Goal: Information Seeking & Learning: Learn about a topic

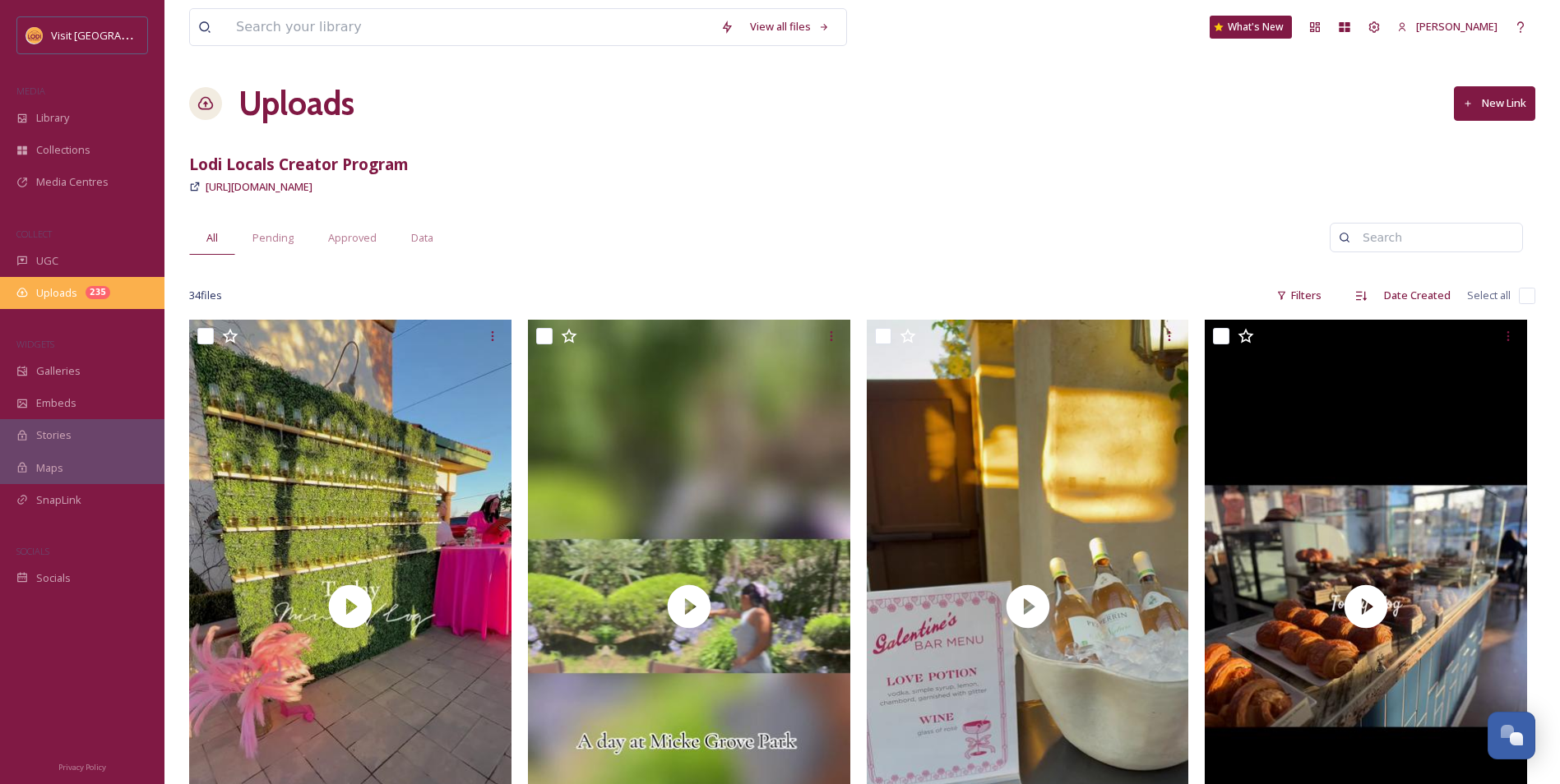
scroll to position [1224, 0]
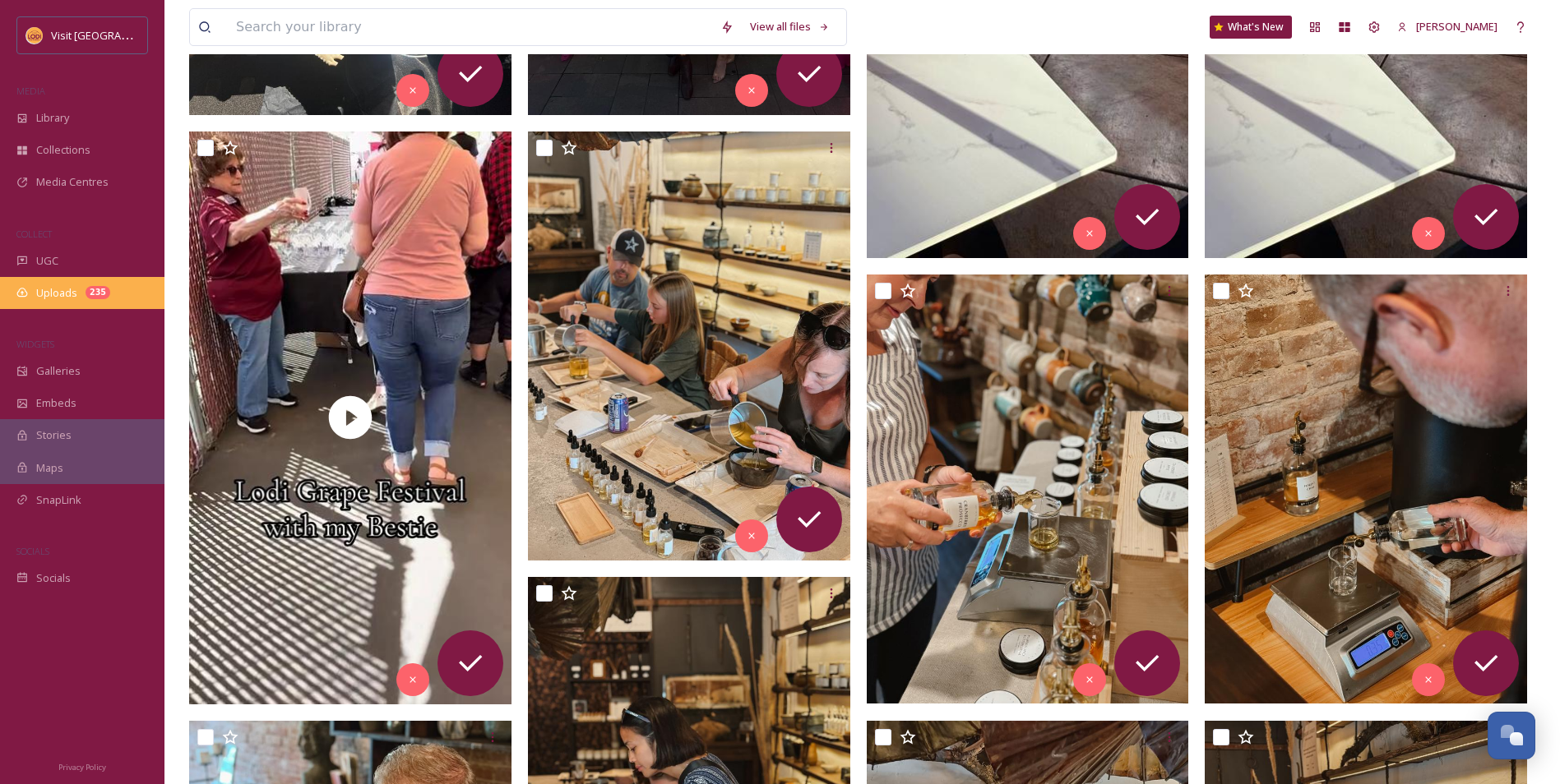
click at [52, 281] on div "Uploads 235" at bounding box center [82, 293] width 165 height 32
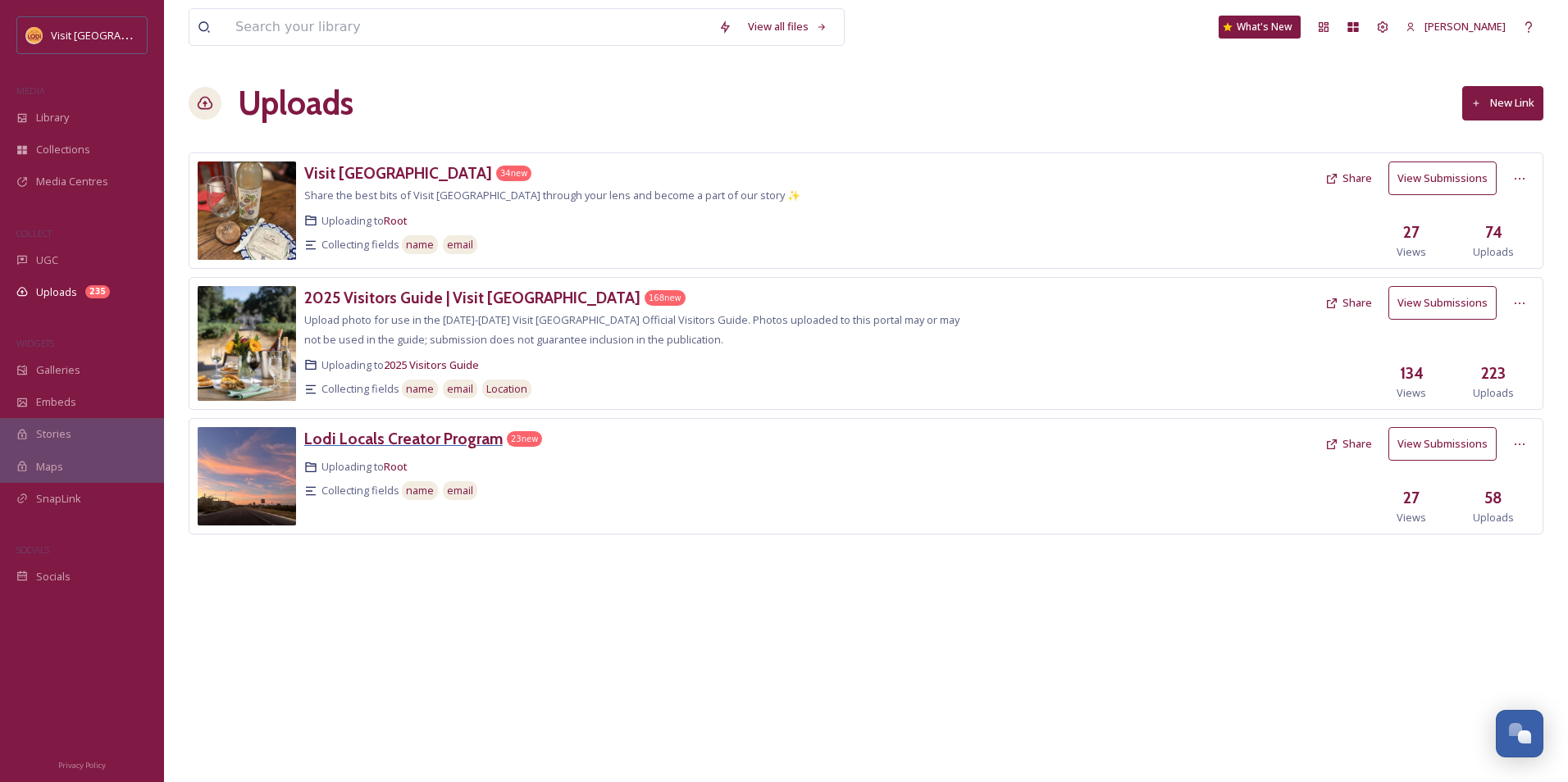
click at [480, 439] on h3 "Lodi Locals Creator Program" at bounding box center [403, 438] width 198 height 19
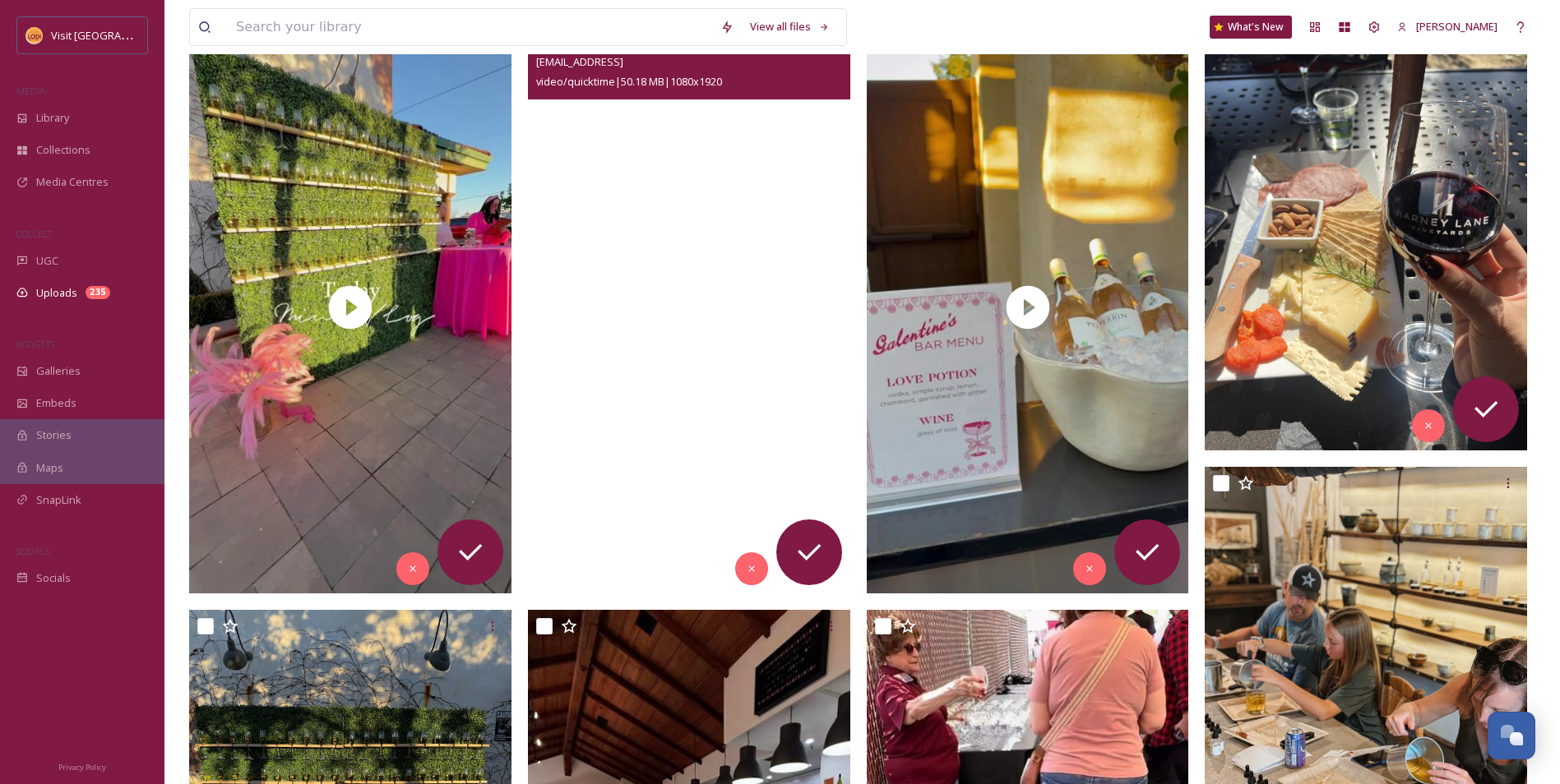
scroll to position [329, 0]
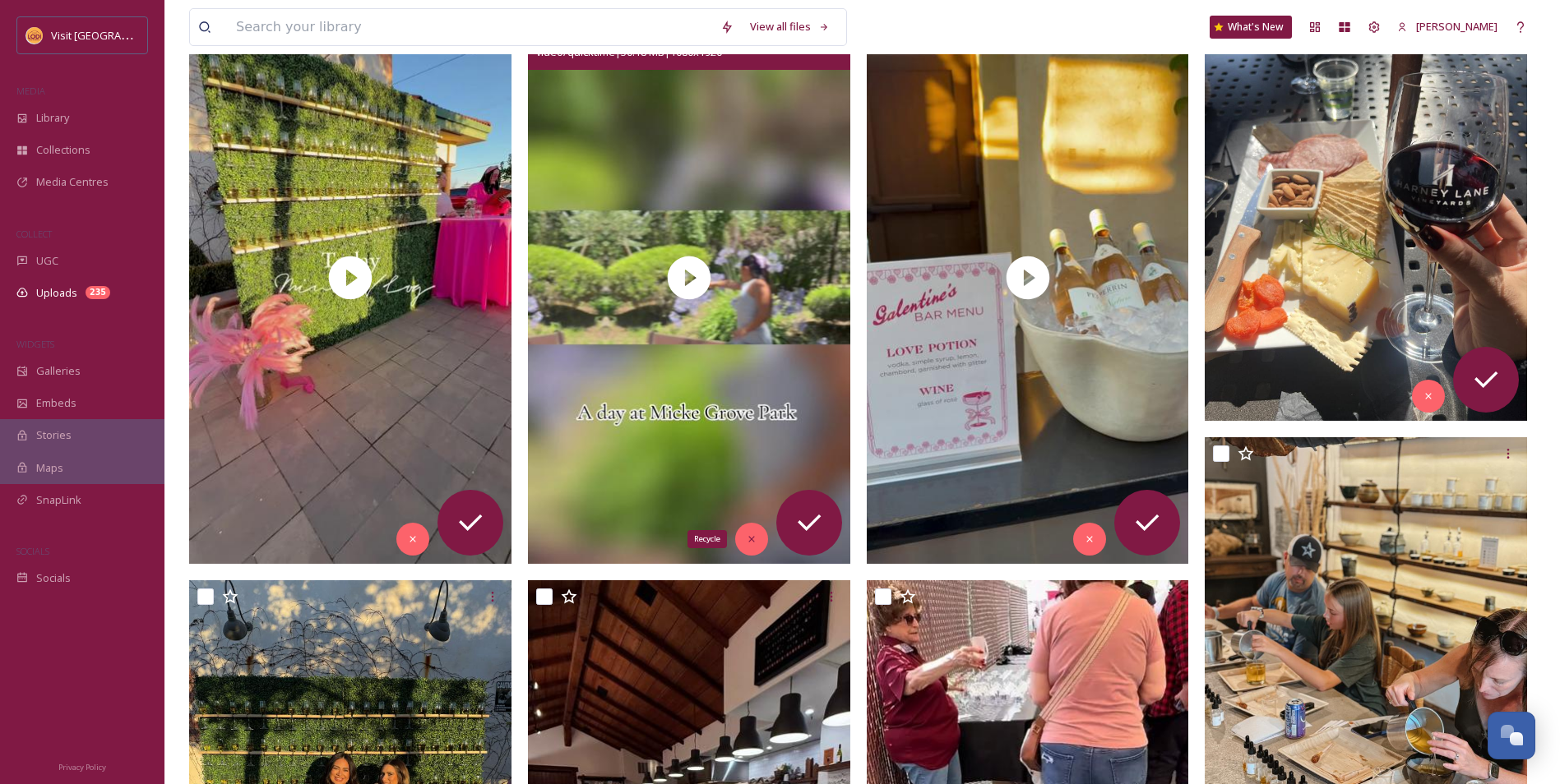
click at [748, 539] on icon at bounding box center [752, 539] width 12 height 12
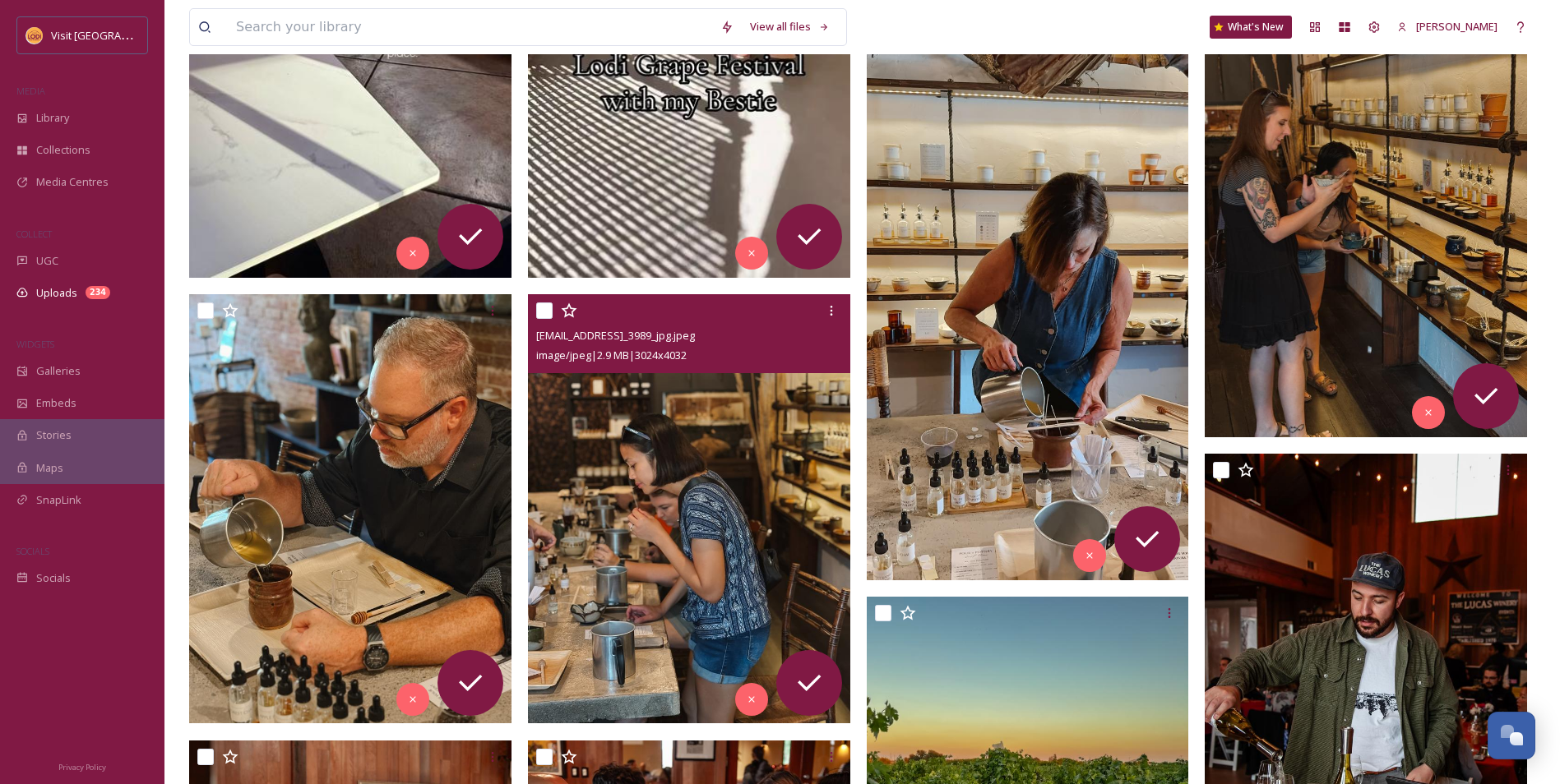
scroll to position [1233, 0]
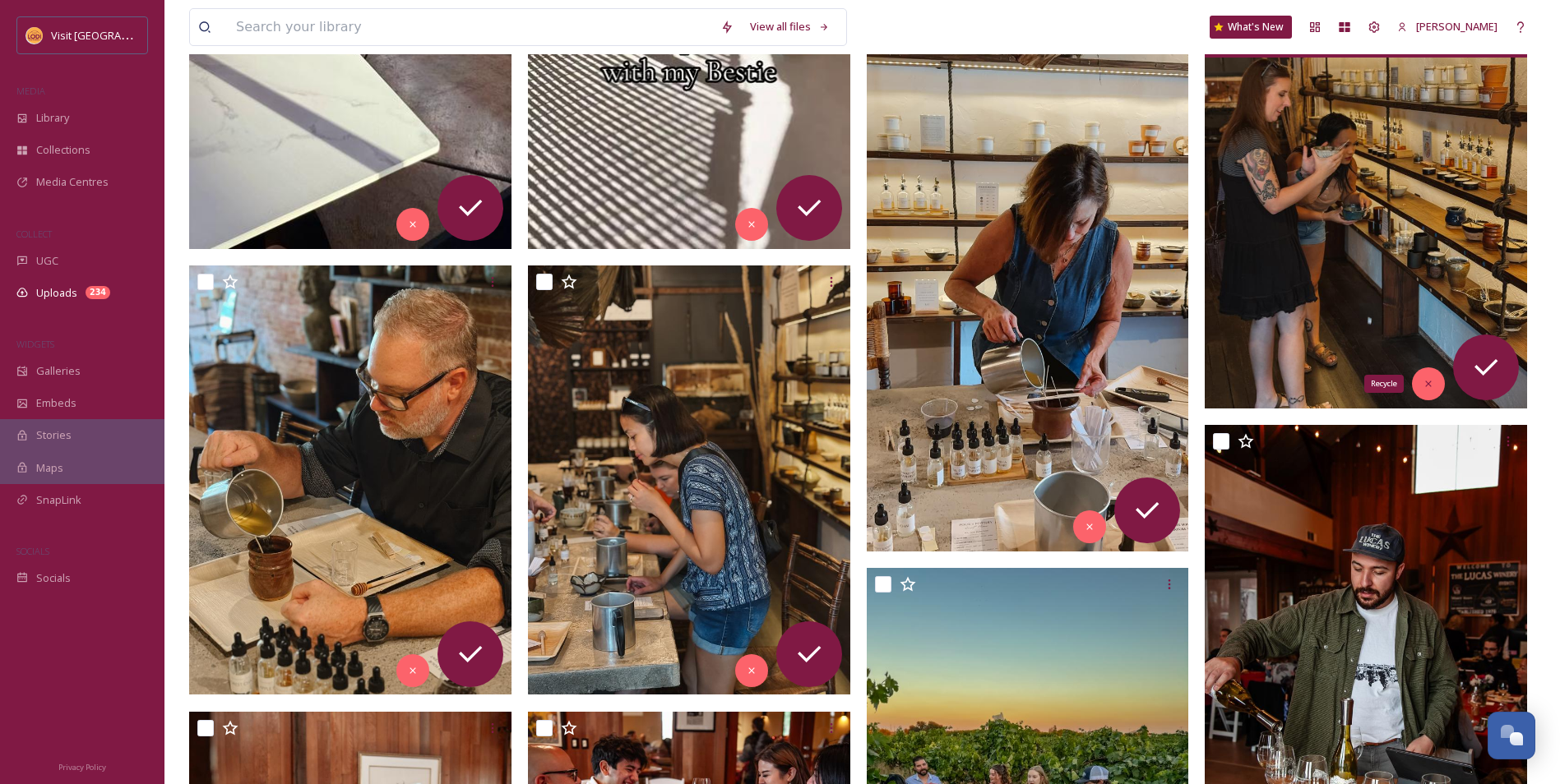
click at [1433, 379] on icon at bounding box center [1428, 384] width 12 height 12
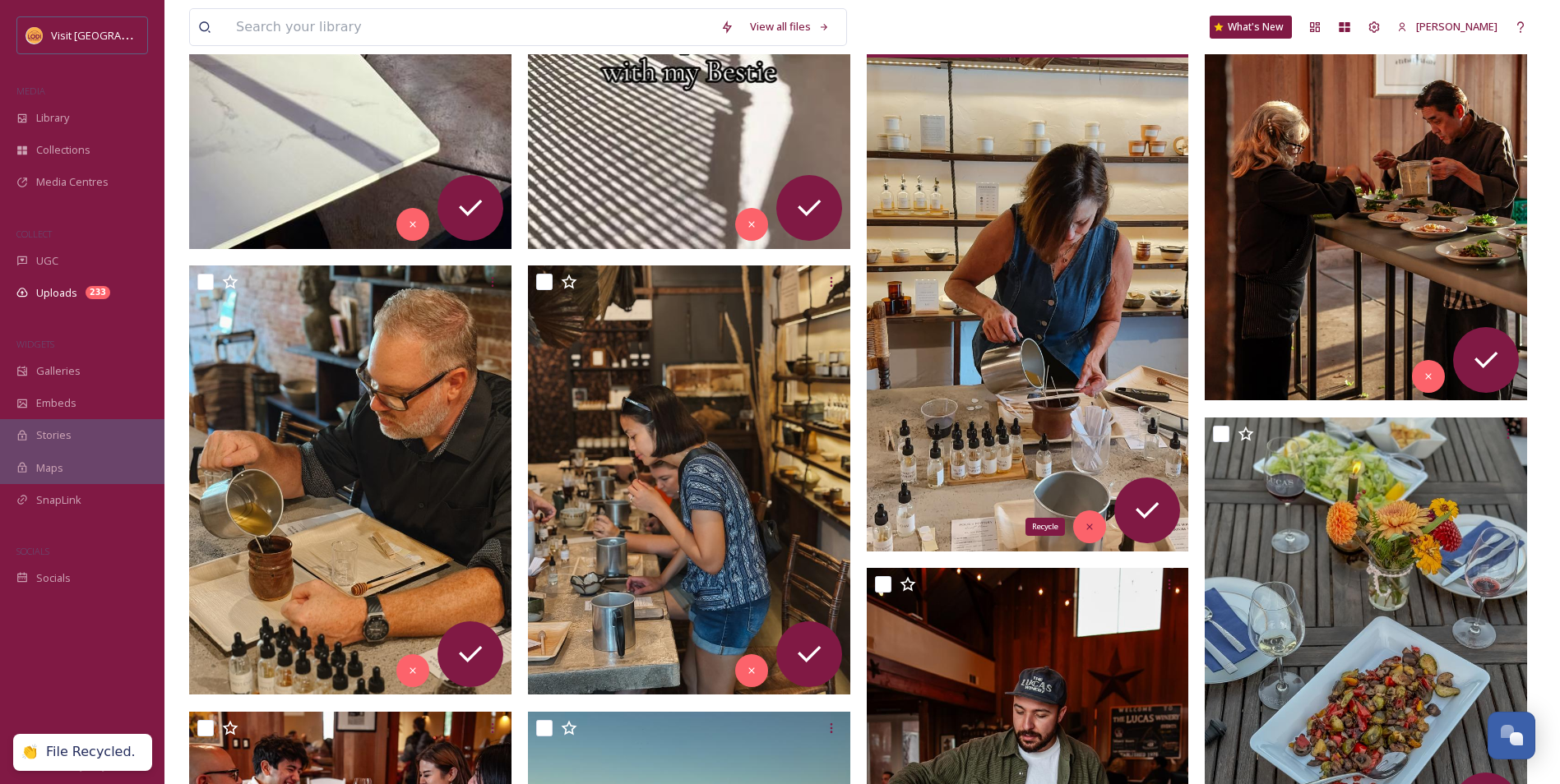
click at [1091, 527] on icon at bounding box center [1089, 527] width 12 height 12
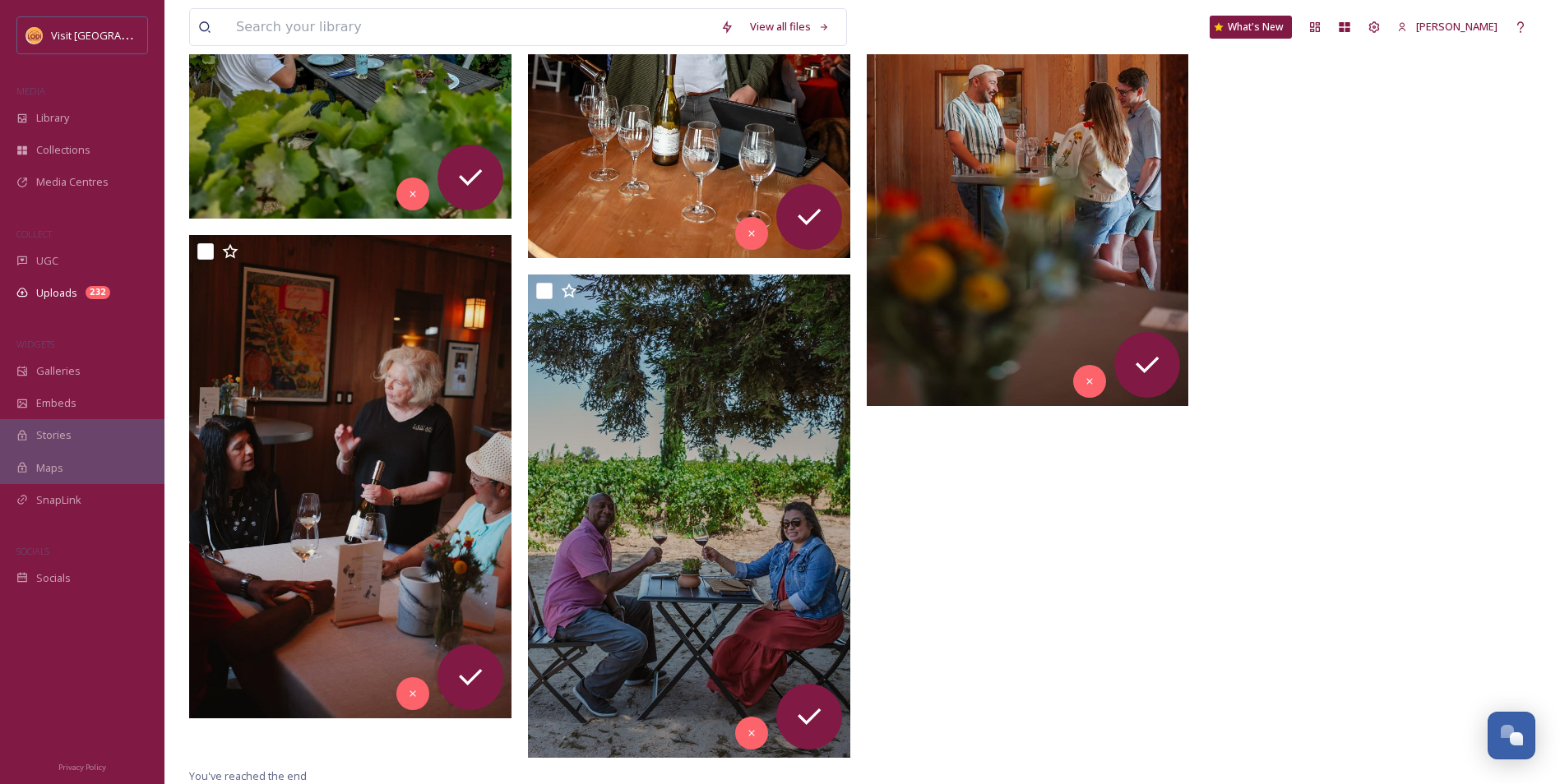
scroll to position [2172, 0]
